Goal: Navigation & Orientation: Find specific page/section

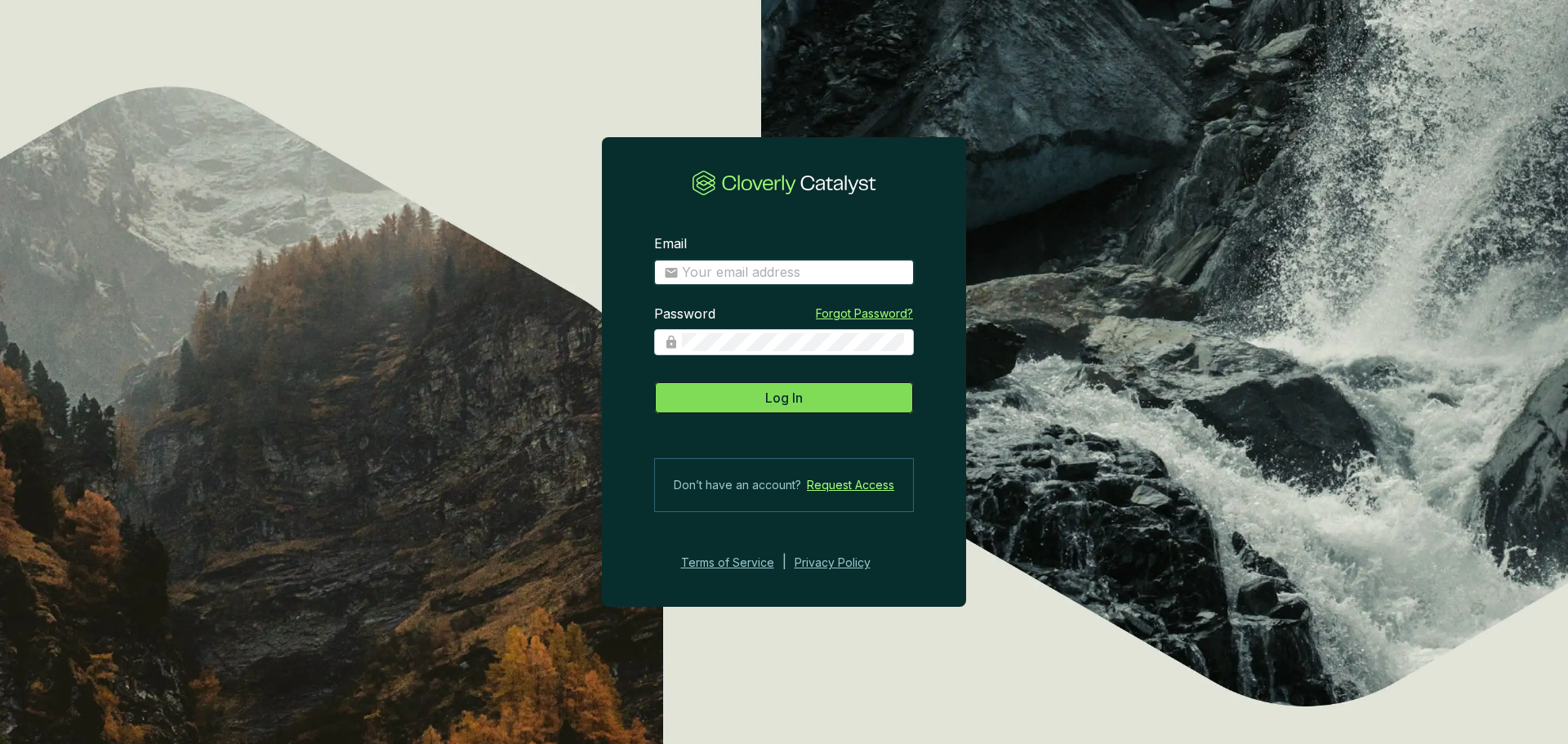
type input "[PERSON_NAME][EMAIL_ADDRESS][PERSON_NAME][DOMAIN_NAME]"
click at [786, 409] on button "Log In" at bounding box center [784, 397] width 260 height 33
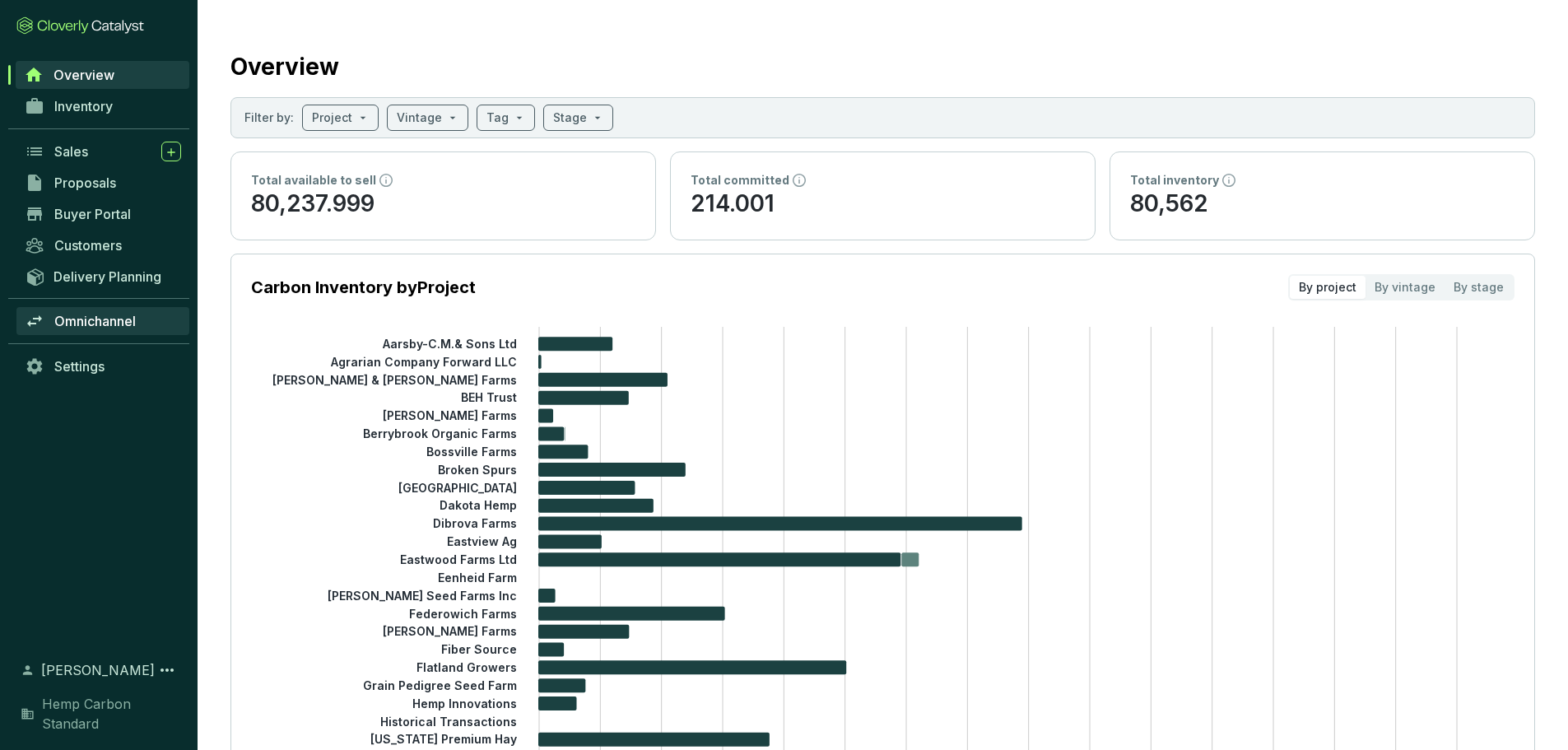
click at [85, 315] on span "Omnichannel" at bounding box center [95, 321] width 82 height 16
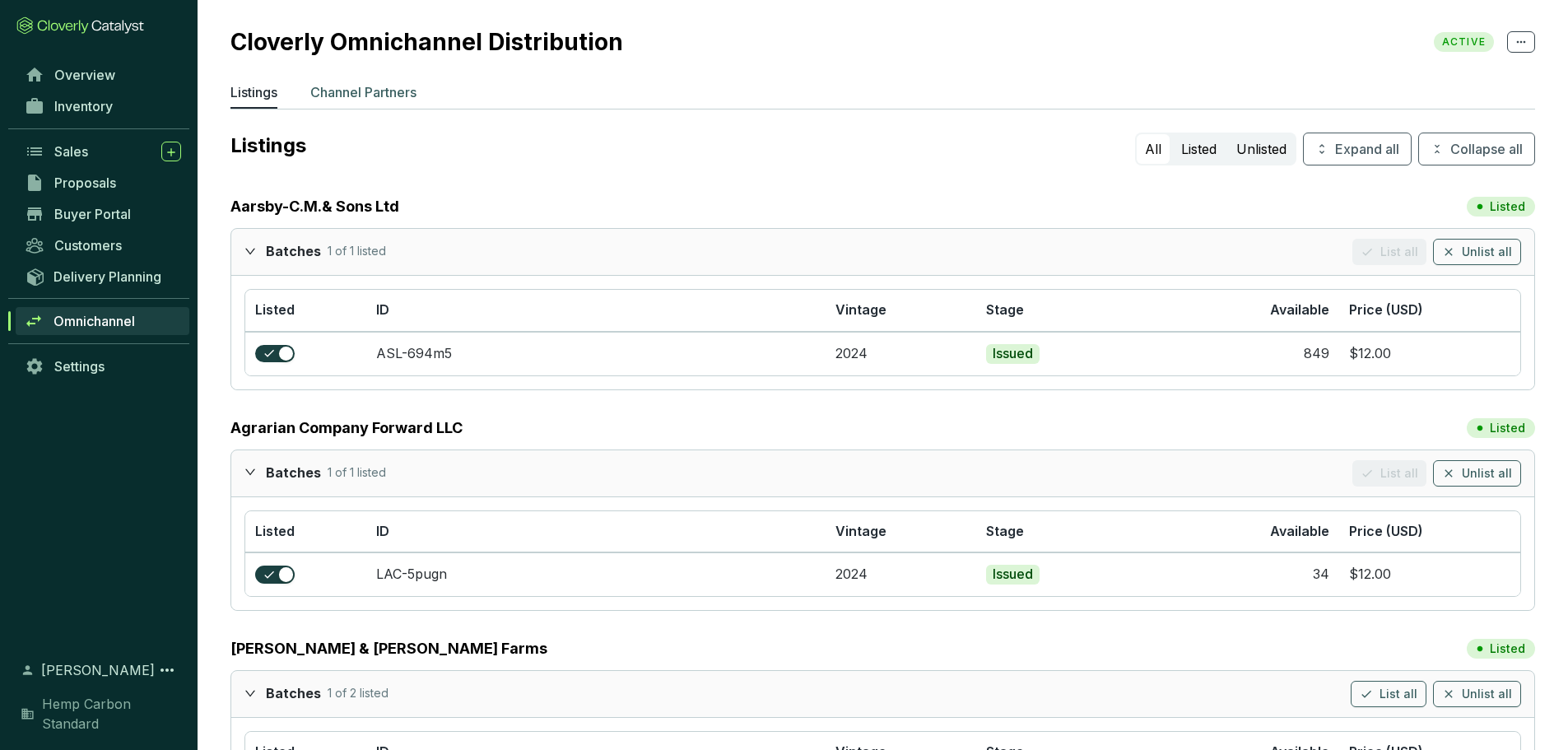
click at [371, 93] on p "Channel Partners" at bounding box center [363, 92] width 106 height 20
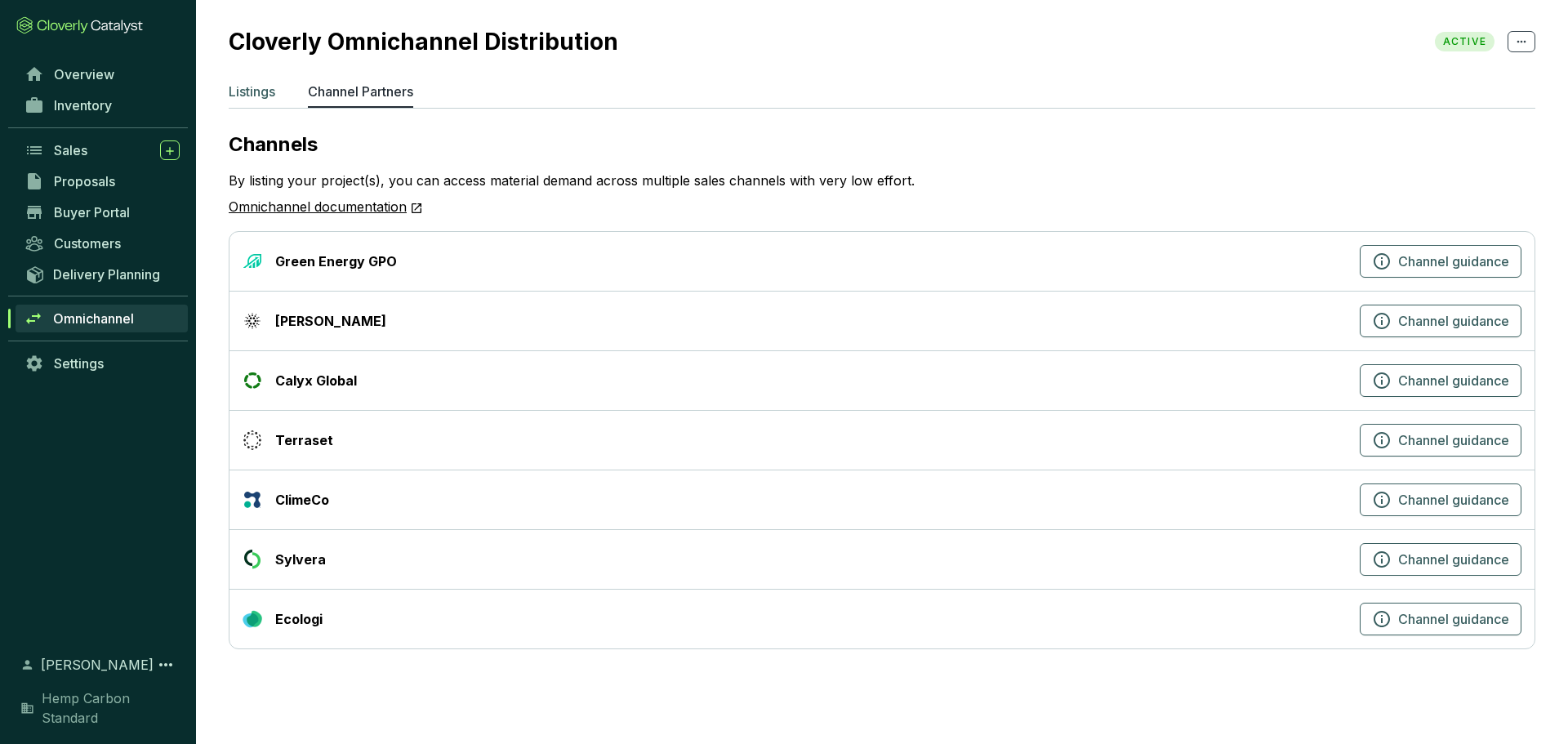
click at [266, 94] on p "Listings" at bounding box center [251, 91] width 46 height 19
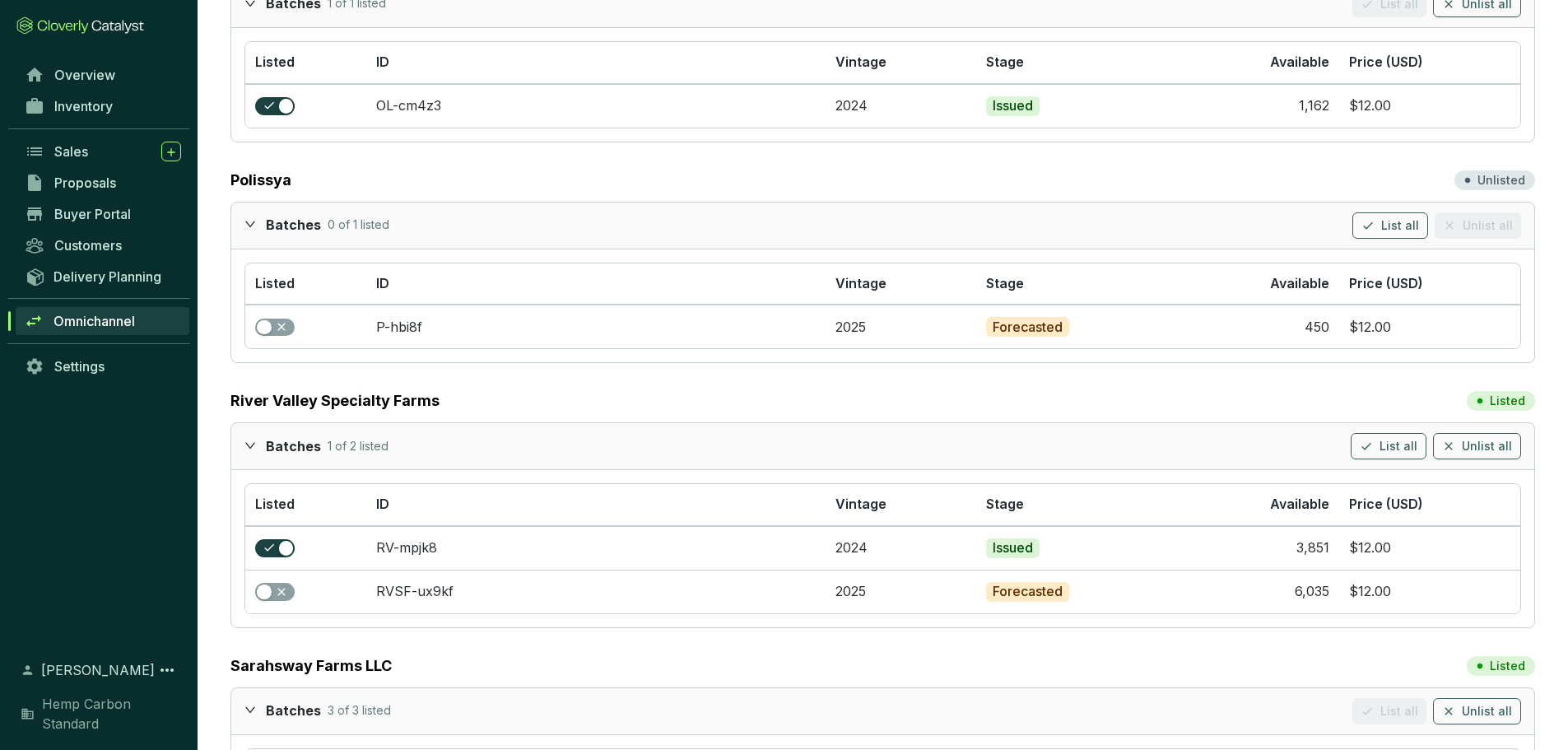
scroll to position [10259, 0]
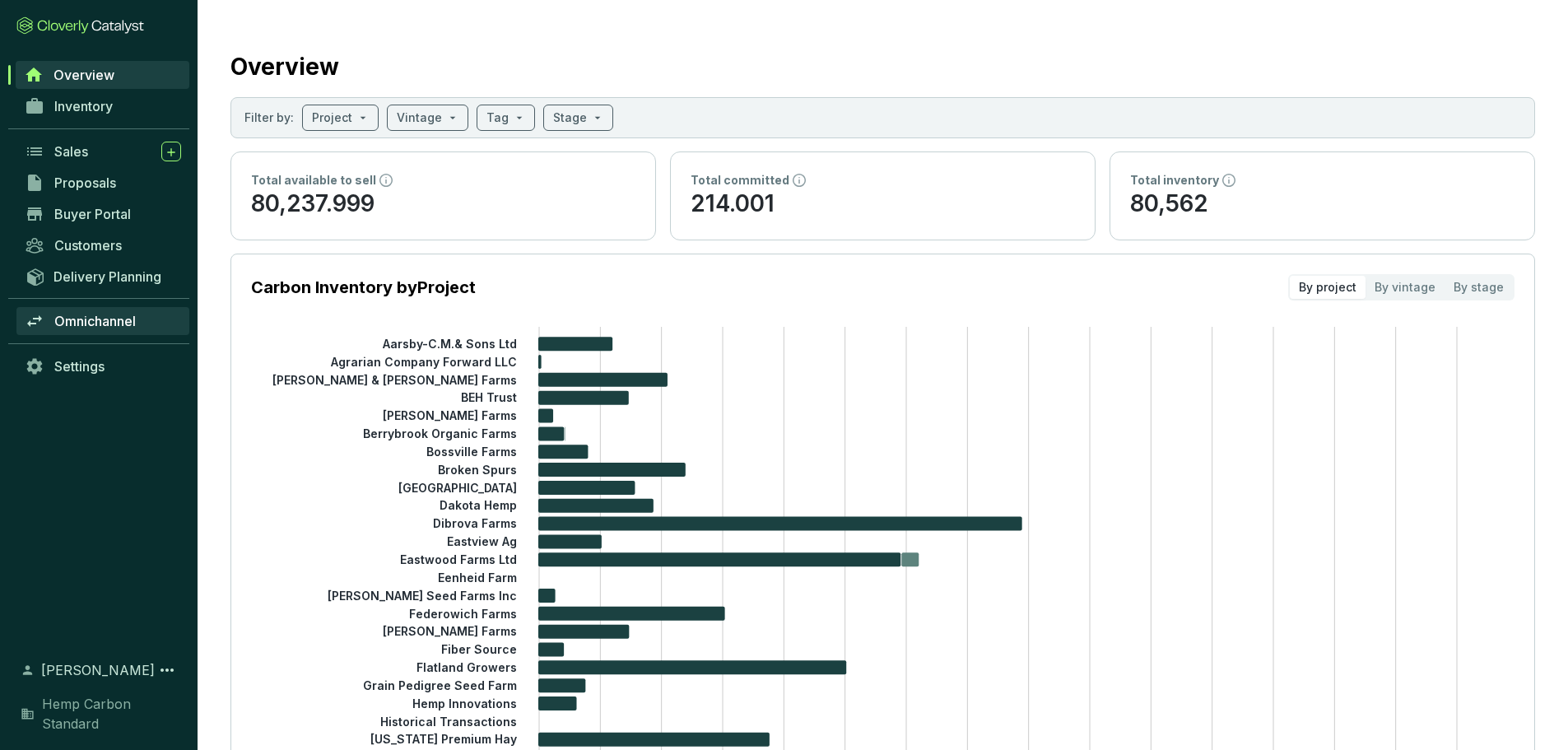
click at [106, 311] on link "Omnichannel" at bounding box center [102, 321] width 173 height 28
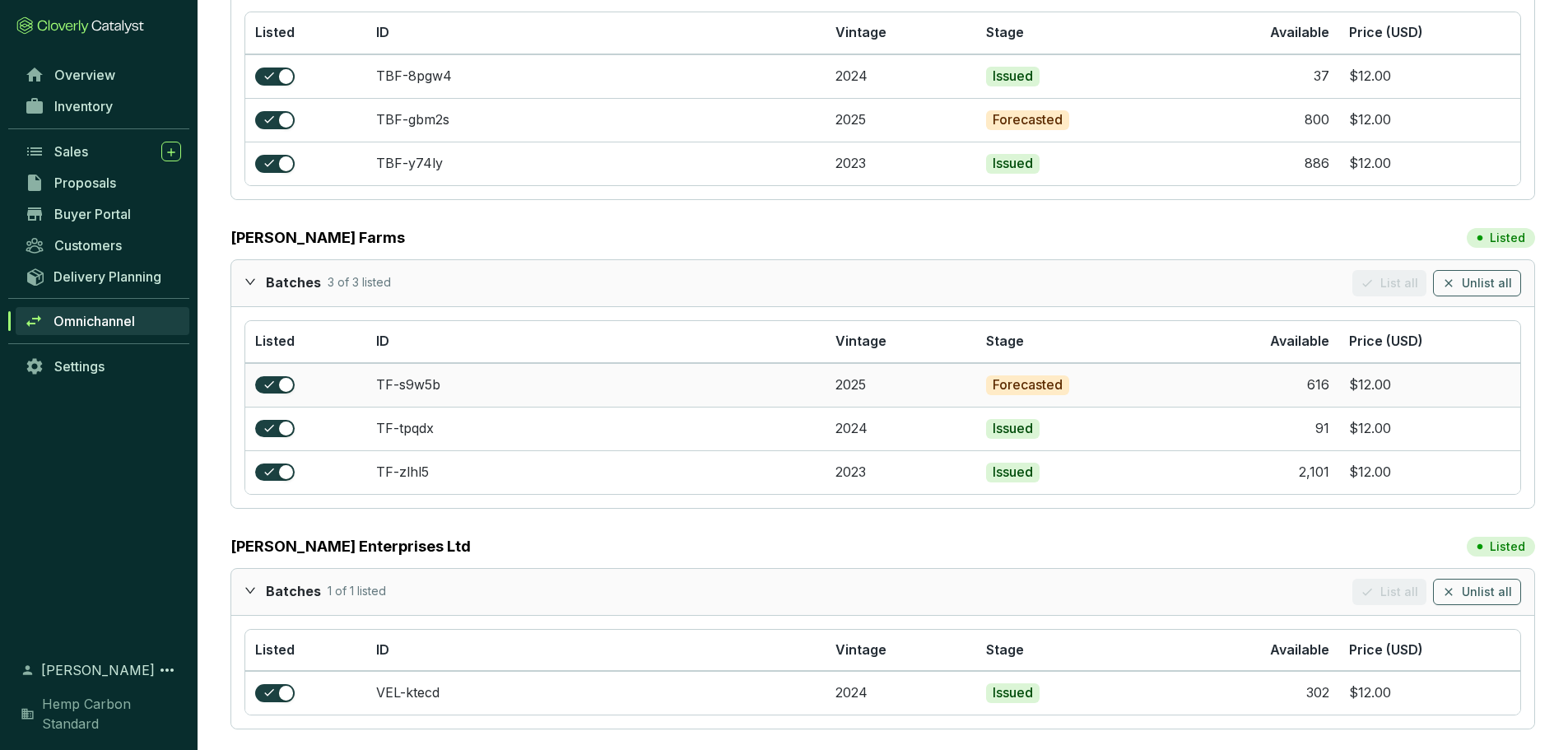
scroll to position [11766, 0]
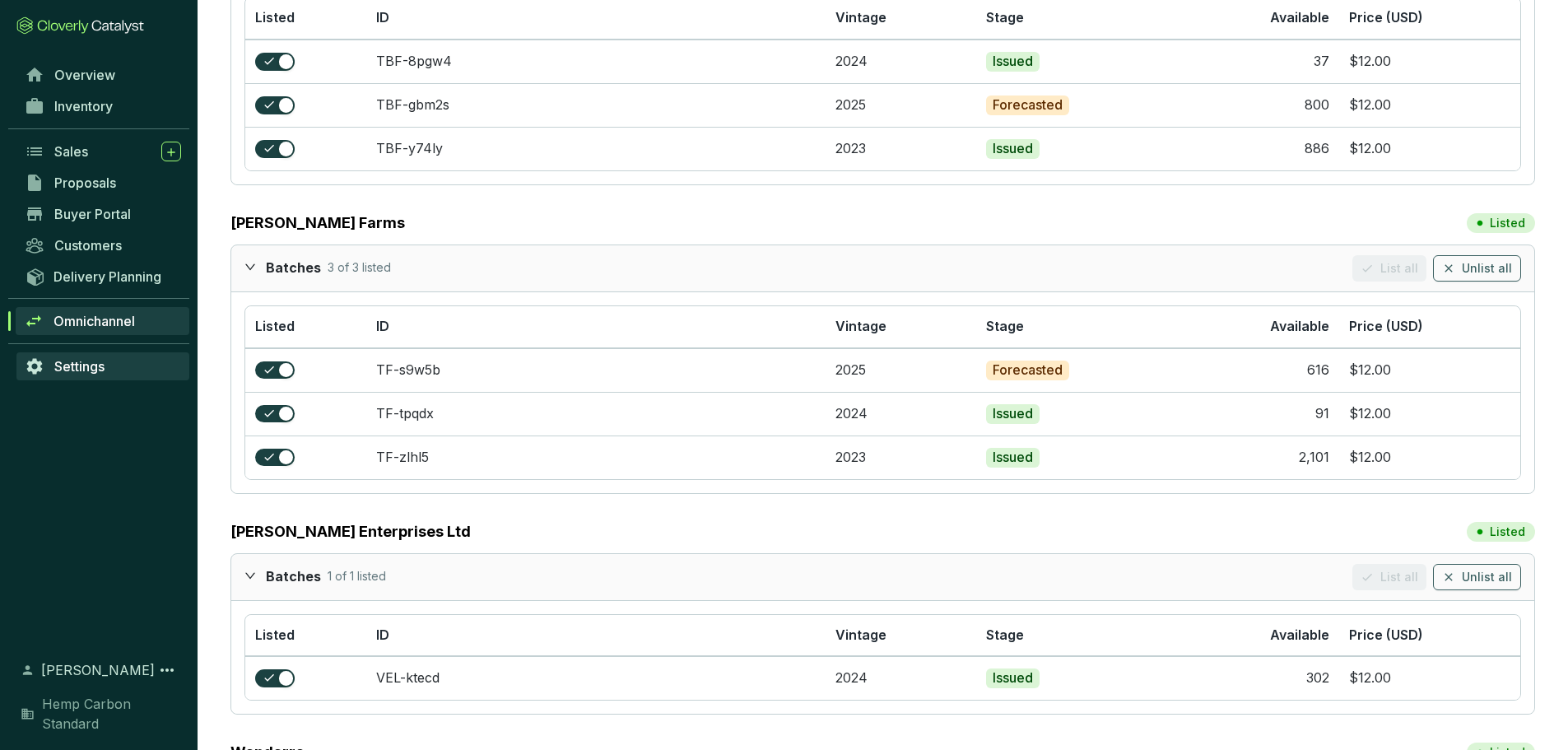
click at [102, 370] on span "Settings" at bounding box center [79, 366] width 50 height 16
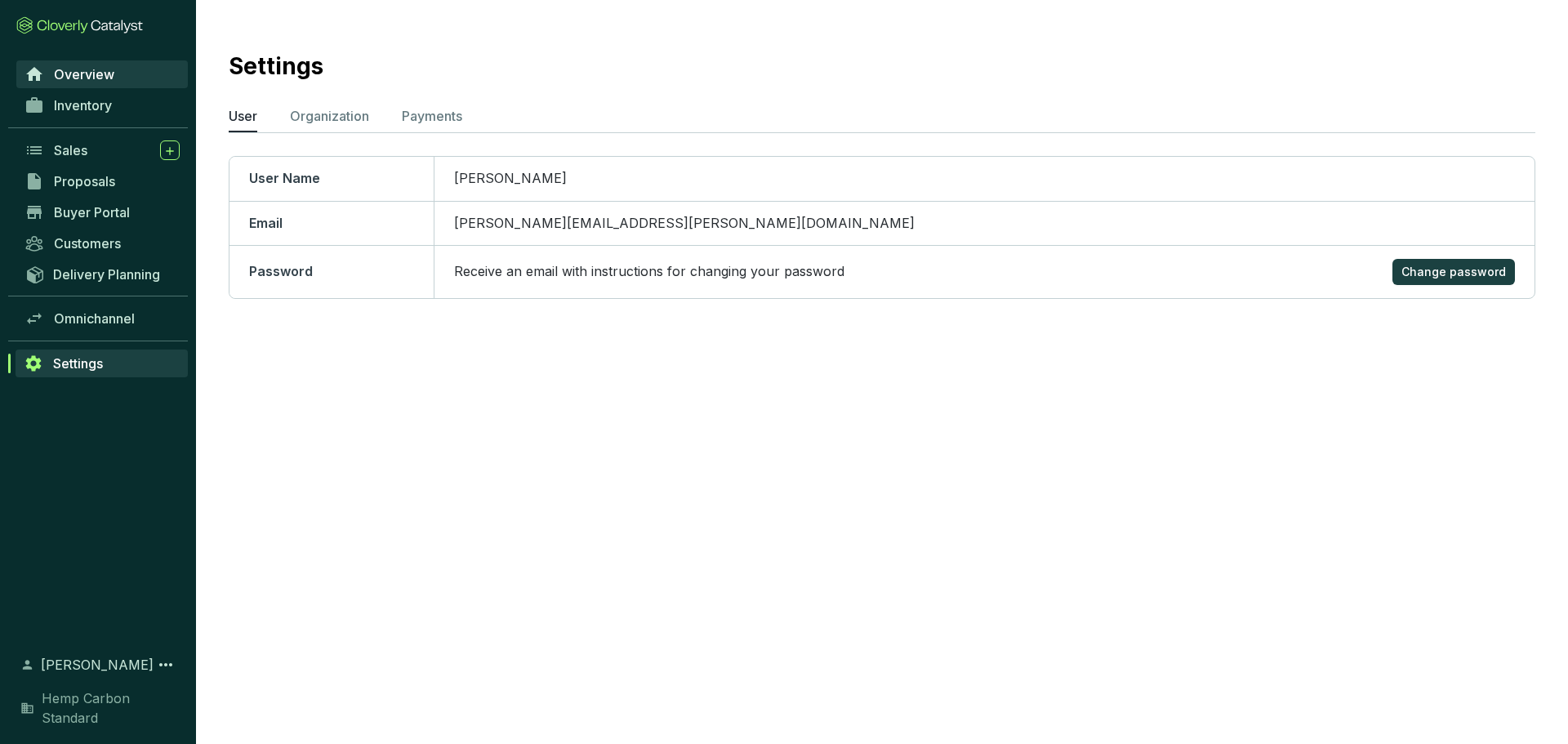
click at [81, 82] on span "Overview" at bounding box center [84, 73] width 61 height 16
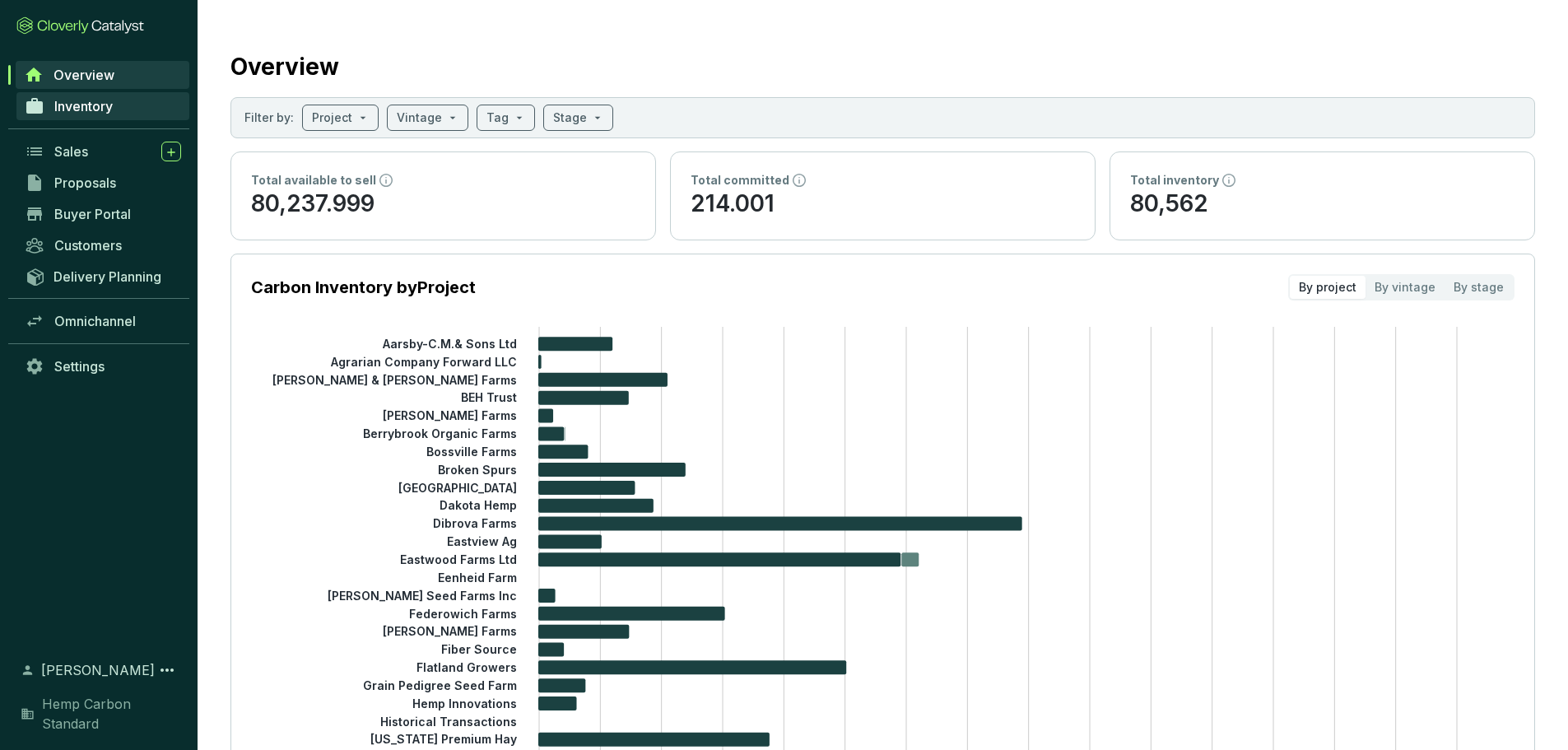
click at [73, 103] on span "Inventory" at bounding box center [83, 105] width 59 height 16
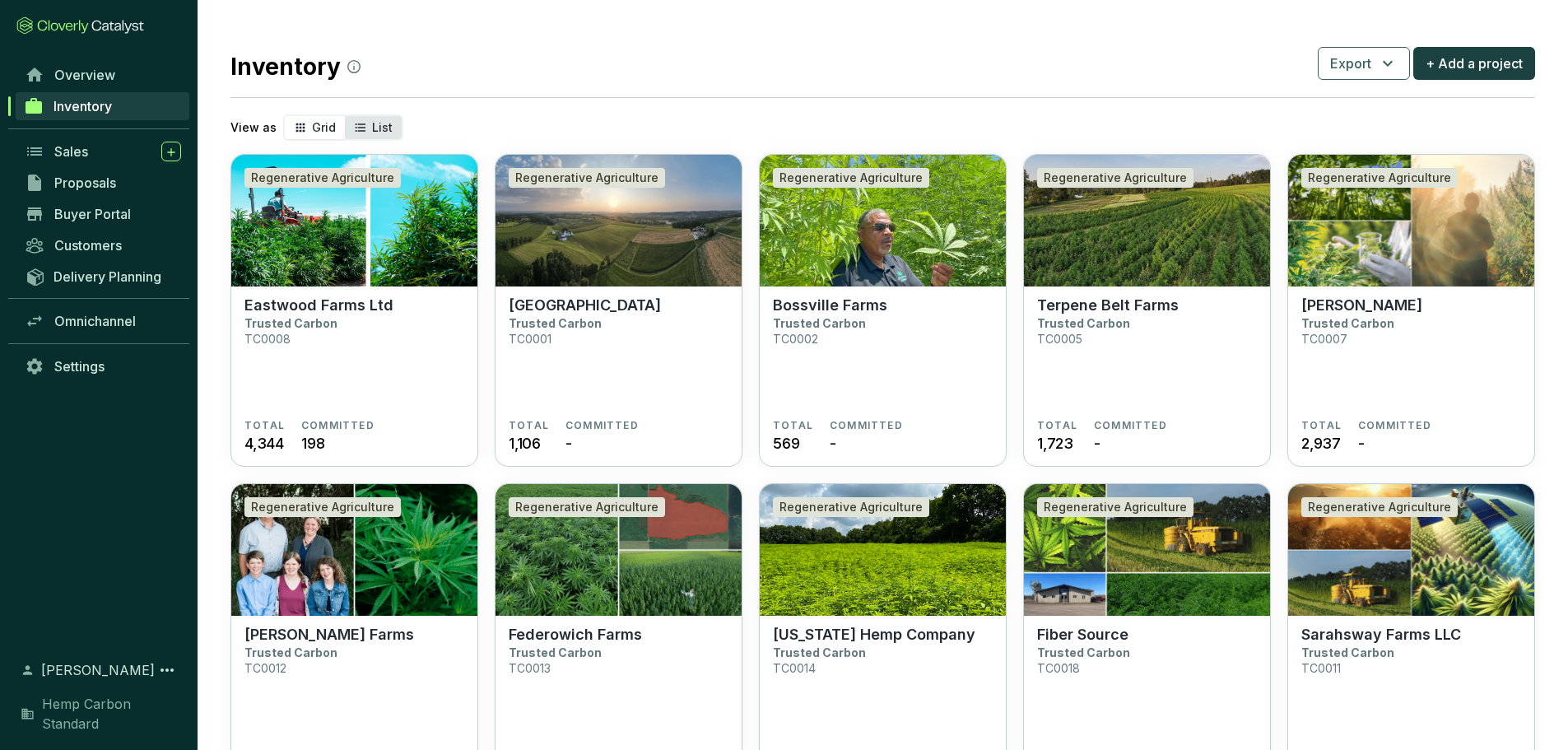
click at [367, 124] on div "List" at bounding box center [373, 127] width 57 height 23
click at [345, 116] on input "List" at bounding box center [345, 116] width 0 height 0
